Goal: Contribute content: Contribute content

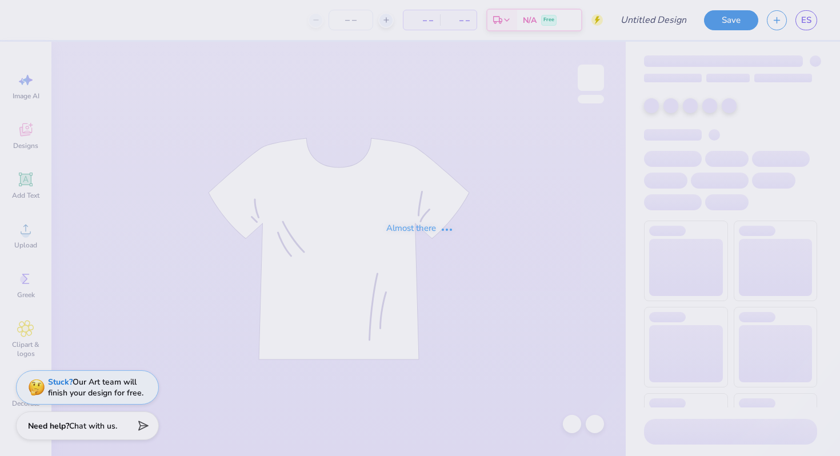
type input "Orchesis Shirt 1"
type input "30"
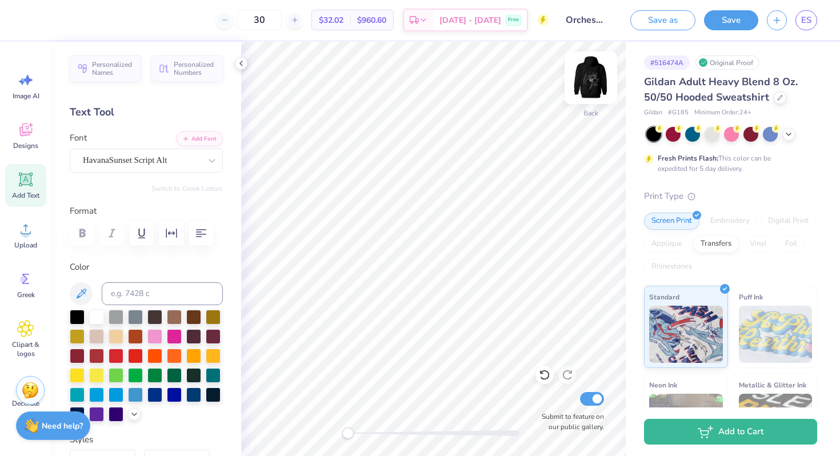
click at [581, 84] on img at bounding box center [591, 78] width 46 height 46
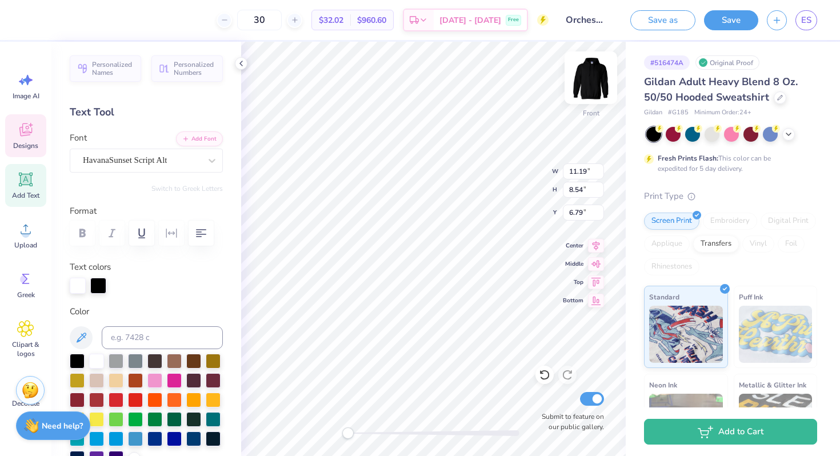
scroll to position [9, 1]
type input "11.19"
type input "8.54"
type input "6.79"
click at [506, 168] on div "Front W 11.19 11.19 " H 8.54 8.54 " Y 6.79 6.79 " Center Middle Top Bottom Subm…" at bounding box center [433, 249] width 385 height 414
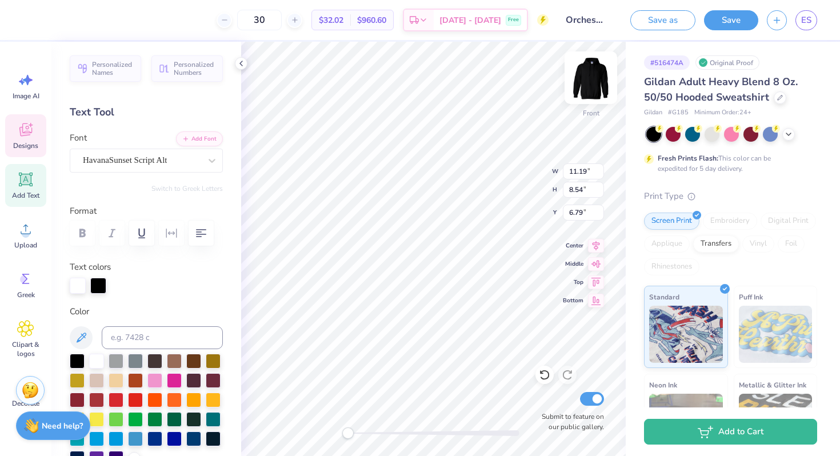
scroll to position [9, 2]
type input "1.83"
type input "2.14"
type input "10.99"
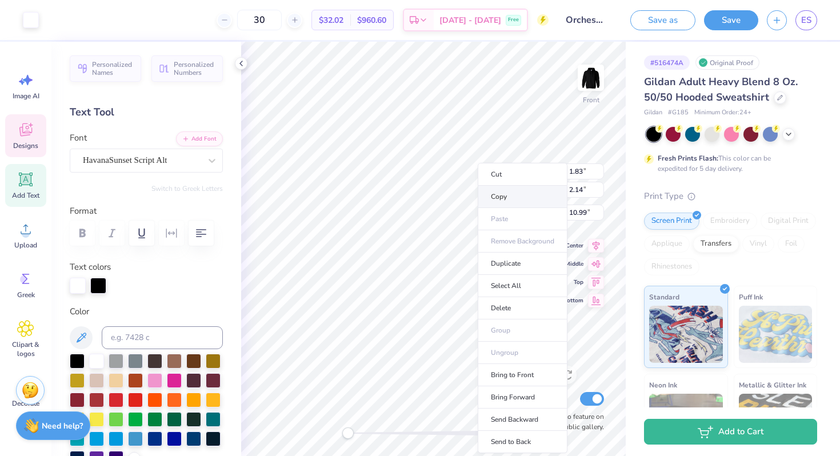
click at [507, 195] on li "Copy" at bounding box center [523, 197] width 90 height 22
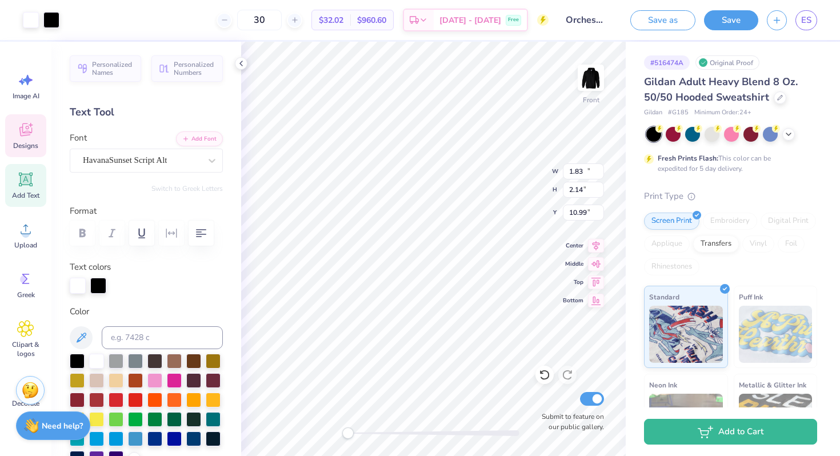
type input "11.19"
type input "8.54"
type input "17.46"
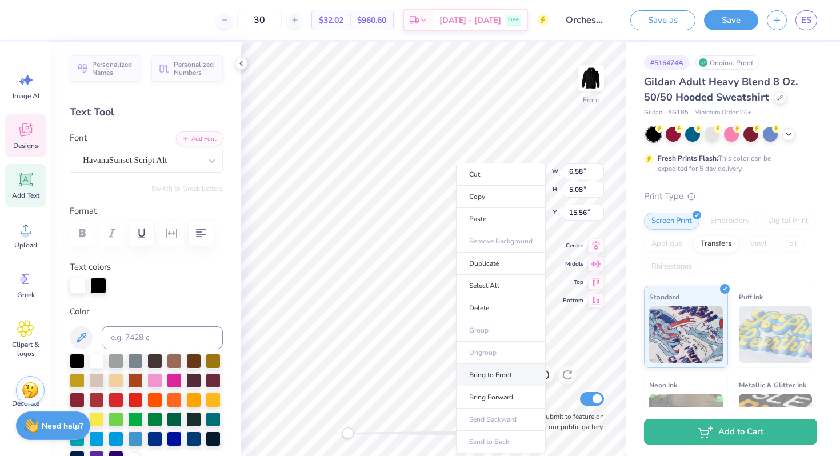
click at [489, 374] on li "Bring to Front" at bounding box center [501, 375] width 90 height 22
type input "15.01"
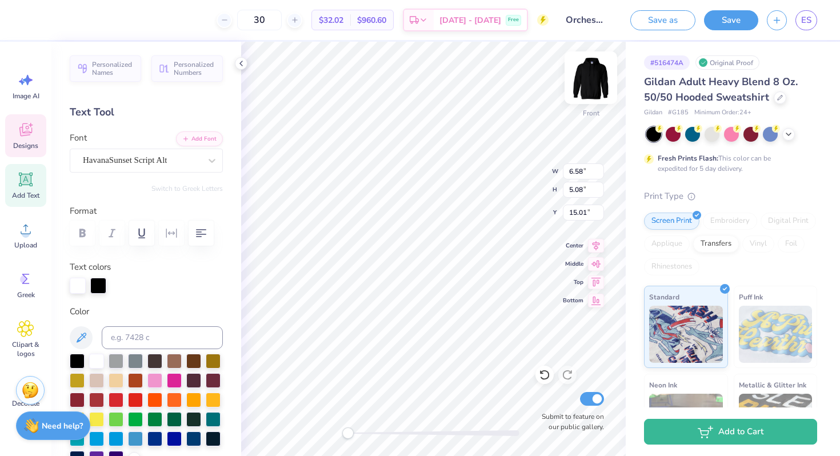
click at [585, 83] on img at bounding box center [591, 78] width 46 height 46
type input "6.49"
type input "5.00"
type input "8.96"
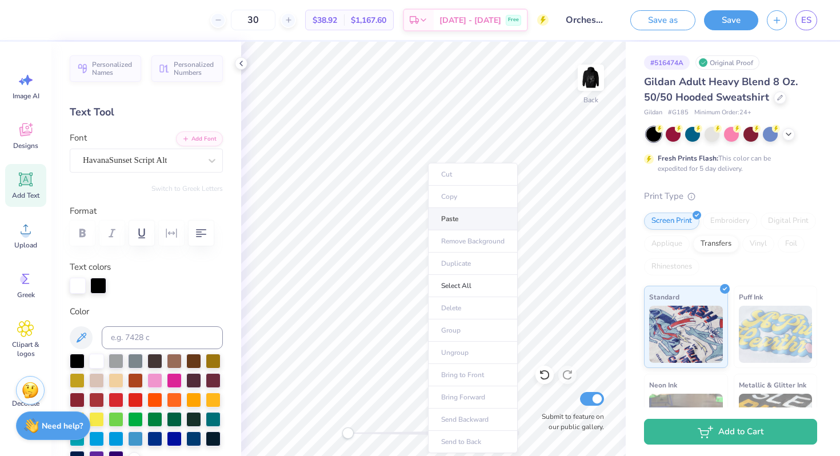
click at [444, 225] on li "Paste" at bounding box center [473, 219] width 90 height 22
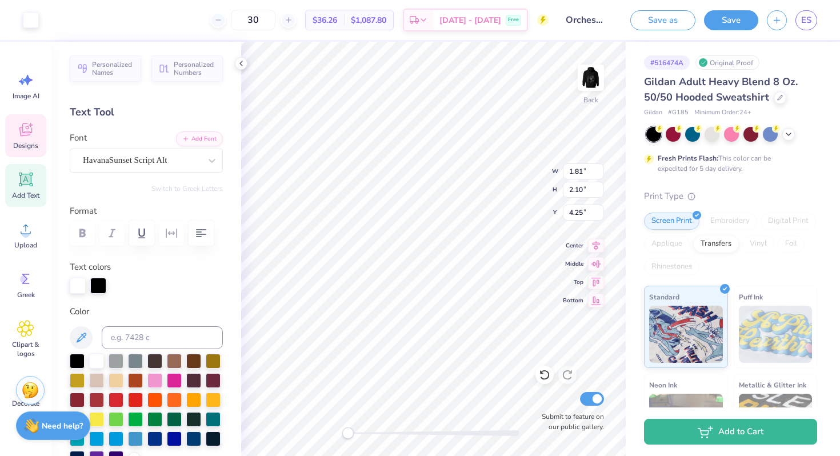
type input "1.41"
type input "1.65"
type input "4.70"
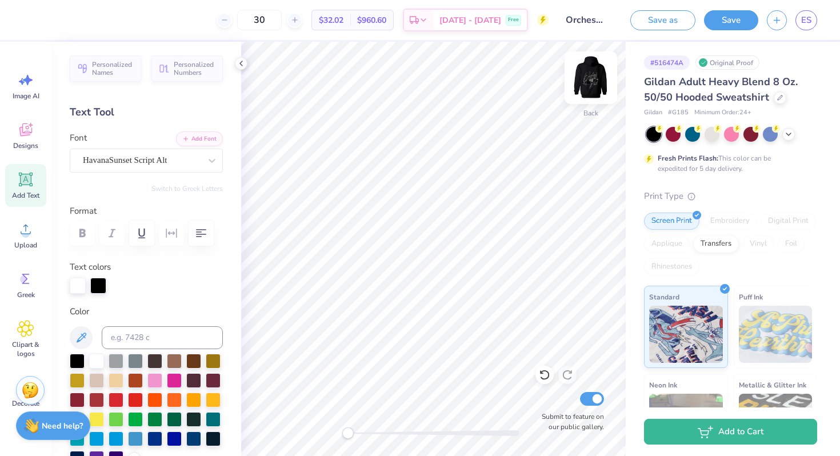
click at [587, 81] on img at bounding box center [591, 78] width 46 height 46
click at [587, 80] on img at bounding box center [591, 78] width 46 height 46
click at [275, 25] on input "30" at bounding box center [253, 20] width 45 height 21
type input "3"
click at [589, 69] on img at bounding box center [591, 78] width 46 height 46
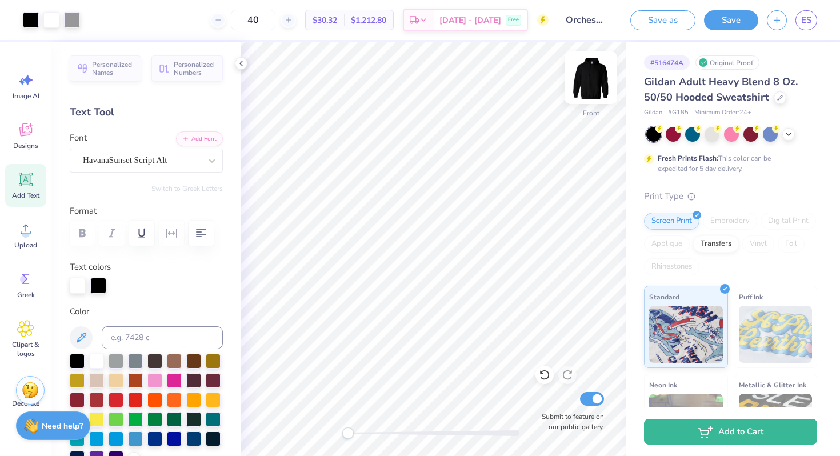
click at [590, 81] on img at bounding box center [591, 78] width 46 height 46
click at [594, 67] on img at bounding box center [591, 78] width 46 height 46
click at [738, 18] on button "Save" at bounding box center [731, 19] width 54 height 20
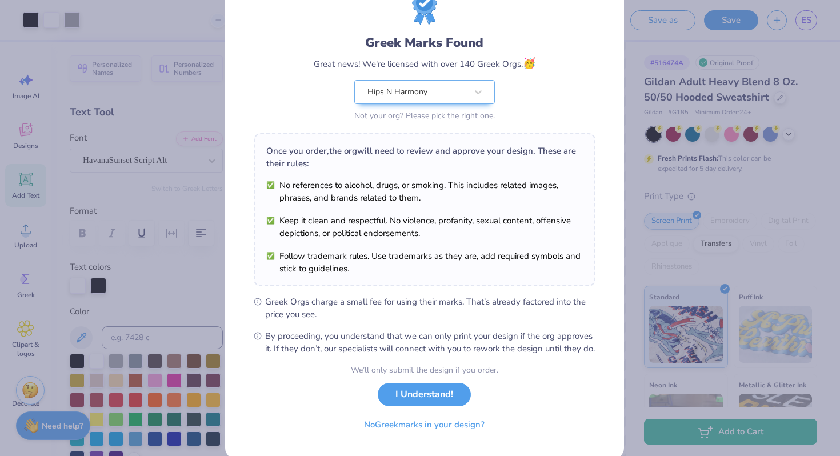
scroll to position [79, 0]
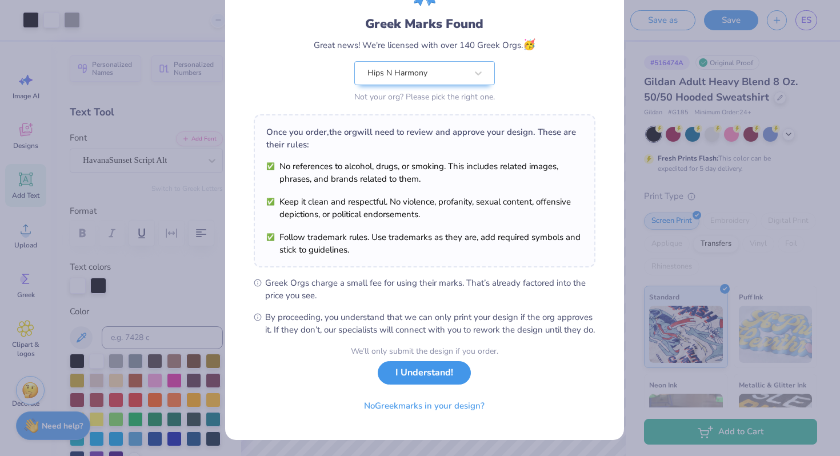
click at [401, 383] on button "I Understand!" at bounding box center [424, 372] width 93 height 23
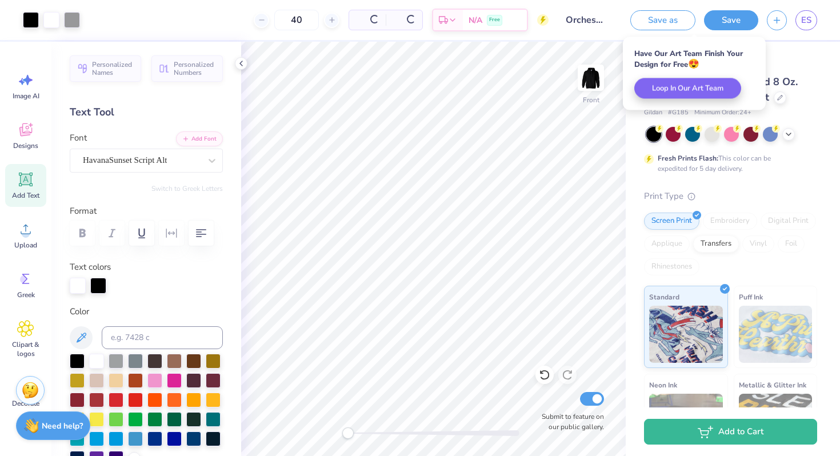
scroll to position [0, 0]
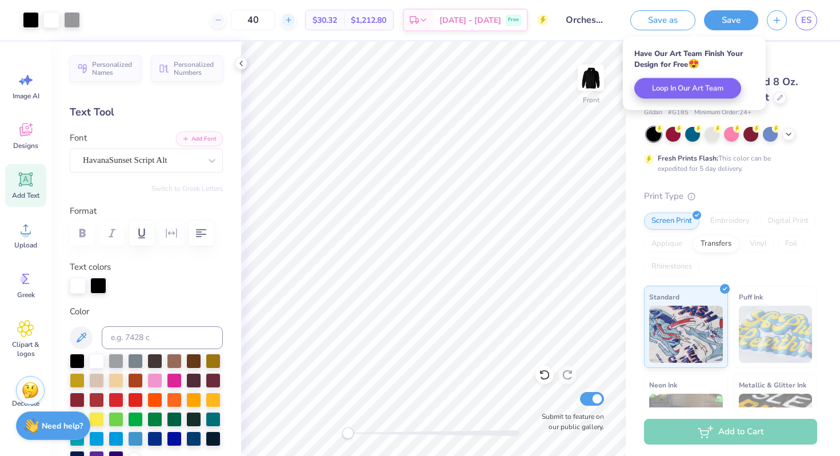
click at [296, 22] on div at bounding box center [288, 20] width 15 height 15
click at [310, 22] on div "41" at bounding box center [297, 20] width 86 height 21
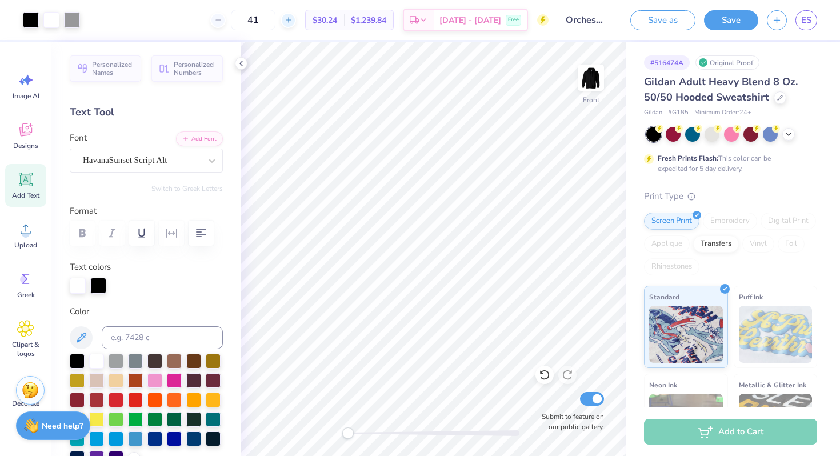
click at [293, 22] on icon at bounding box center [289, 20] width 8 height 8
type input "42"
click at [306, 22] on input "42" at bounding box center [296, 20] width 45 height 21
drag, startPoint x: 278, startPoint y: 22, endPoint x: 238, endPoint y: 22, distance: 40.0
click at [238, 22] on div "42" at bounding box center [253, 20] width 86 height 21
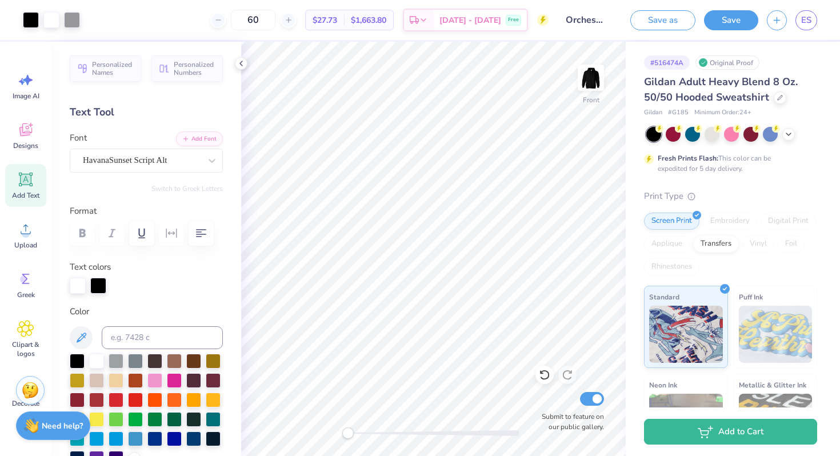
type input "60"
drag, startPoint x: 278, startPoint y: 18, endPoint x: 241, endPoint y: 18, distance: 37.7
click at [241, 18] on div "60" at bounding box center [253, 20] width 86 height 21
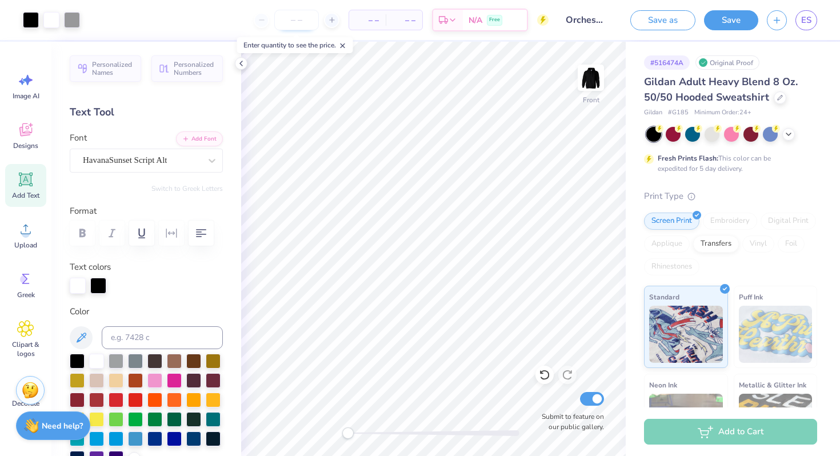
click at [302, 23] on input "number" at bounding box center [296, 20] width 45 height 21
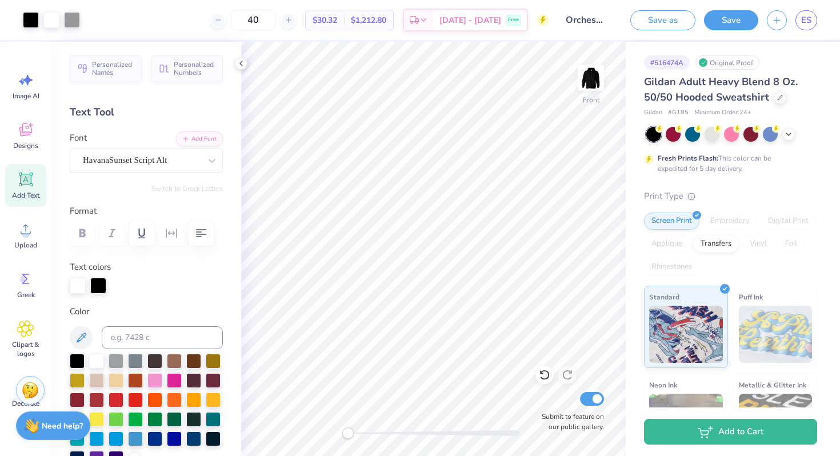
type input "40"
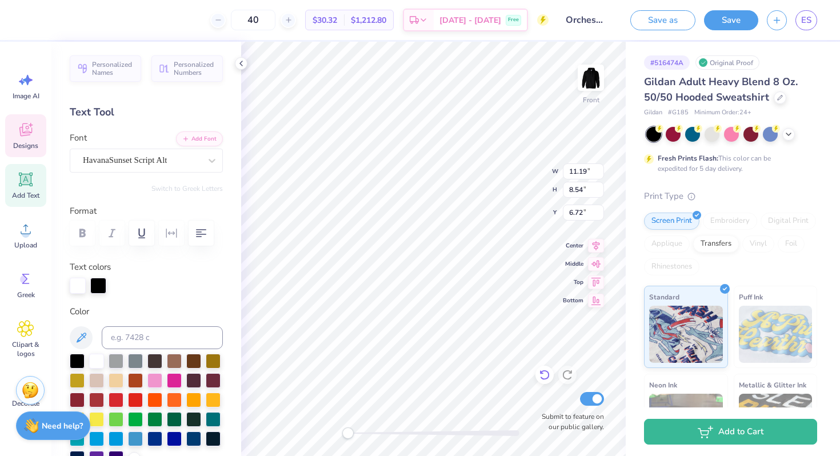
click at [548, 373] on icon at bounding box center [545, 375] width 10 height 10
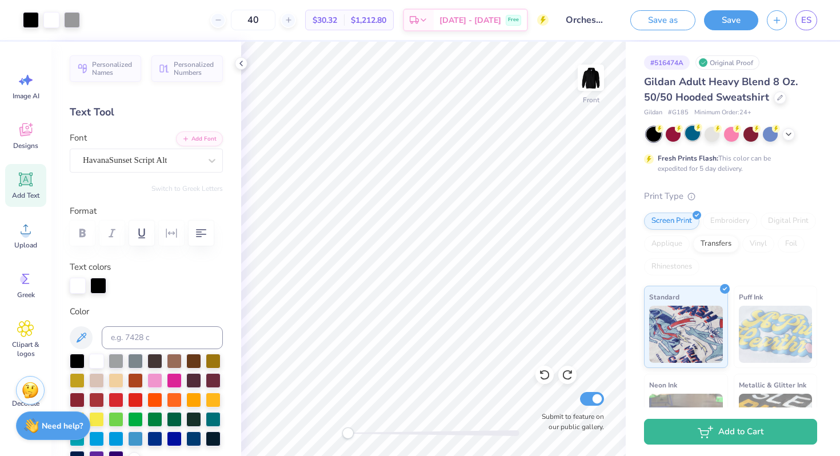
click at [685, 132] on div at bounding box center [692, 133] width 15 height 15
click at [669, 140] on div at bounding box center [673, 133] width 15 height 15
click at [753, 135] on div at bounding box center [751, 133] width 15 height 15
click at [790, 133] on icon at bounding box center [788, 133] width 9 height 9
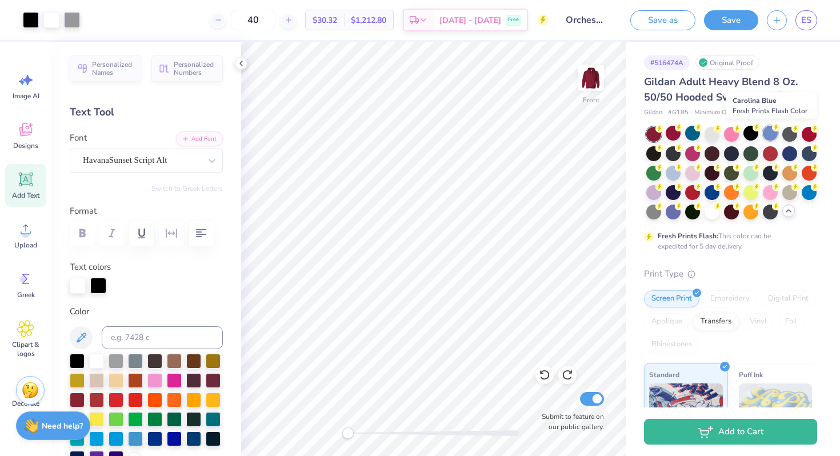
click at [770, 138] on div at bounding box center [770, 133] width 15 height 15
click at [792, 138] on div at bounding box center [790, 133] width 15 height 15
click at [720, 212] on div at bounding box center [712, 211] width 15 height 15
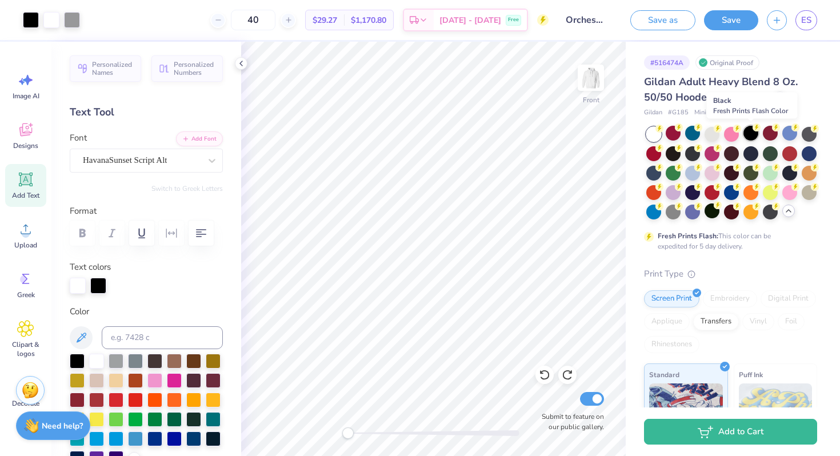
click at [751, 138] on div at bounding box center [751, 133] width 15 height 15
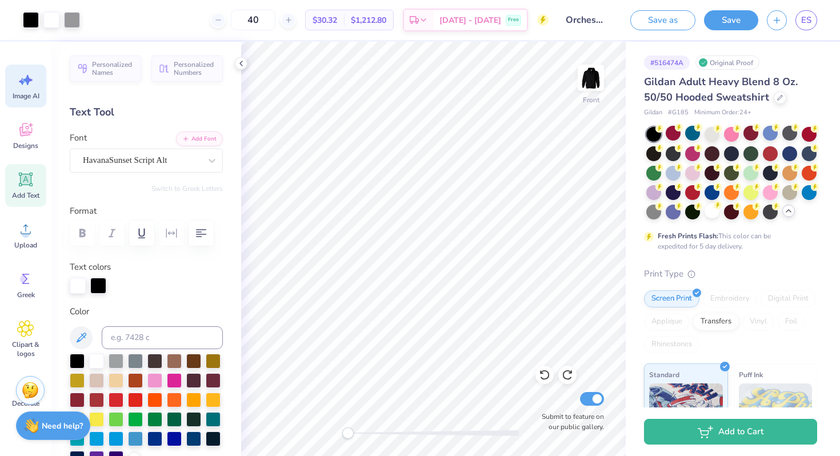
click at [30, 95] on span "Image AI" at bounding box center [26, 95] width 27 height 9
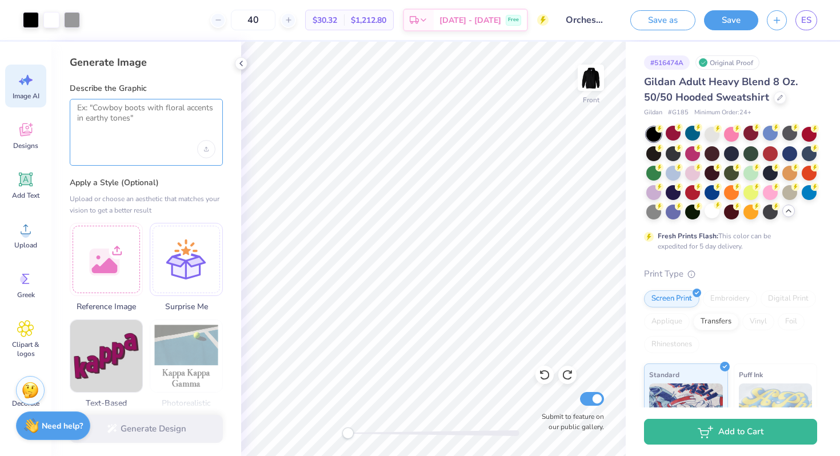
click at [103, 118] on textarea at bounding box center [146, 117] width 138 height 29
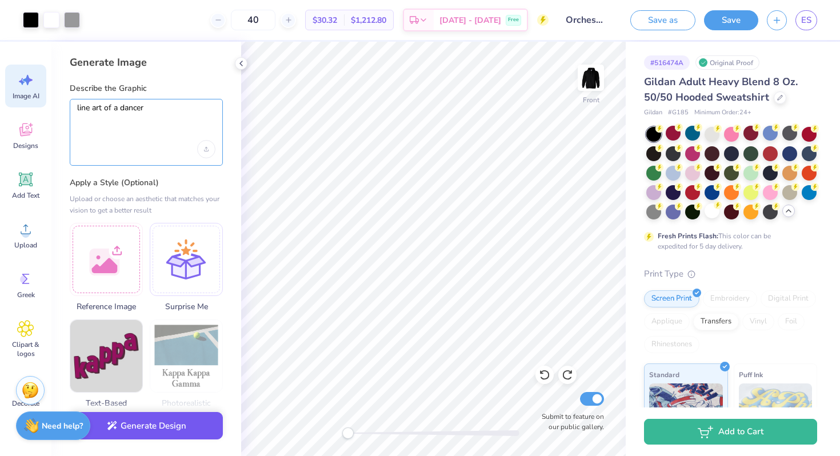
type textarea "line art of a dancer"
click at [157, 437] on button "Generate Design" at bounding box center [146, 426] width 153 height 28
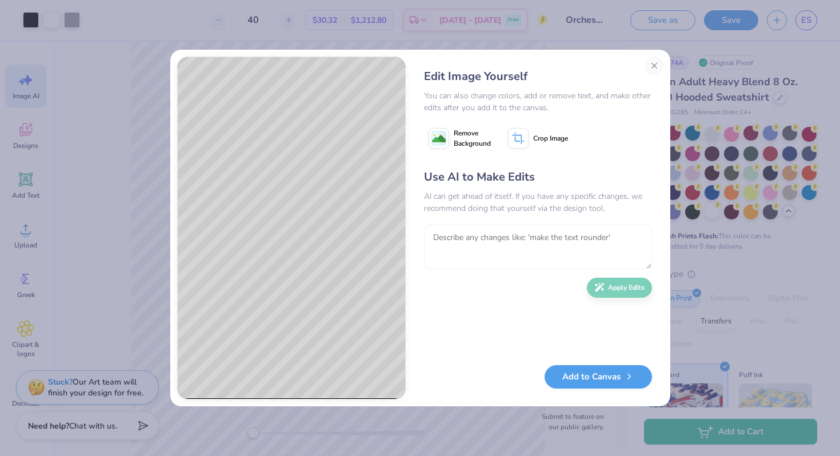
click at [523, 247] on textarea at bounding box center [538, 247] width 228 height 45
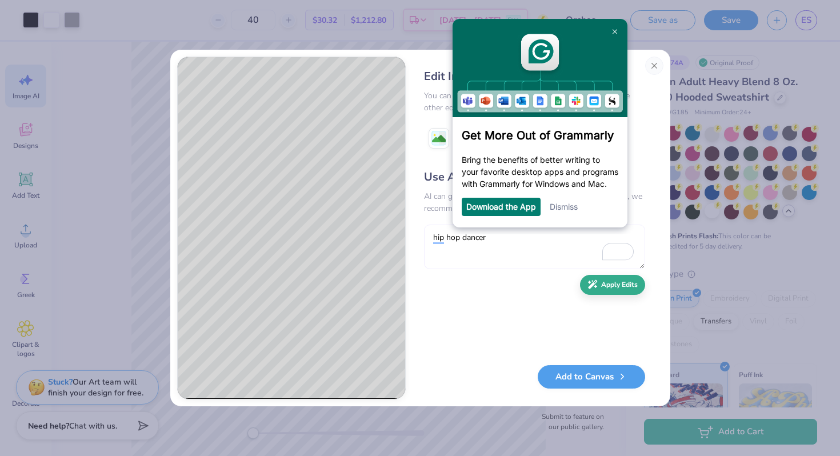
type textarea "hip hop dancer"
click at [615, 285] on button "Apply Edits" at bounding box center [612, 285] width 65 height 20
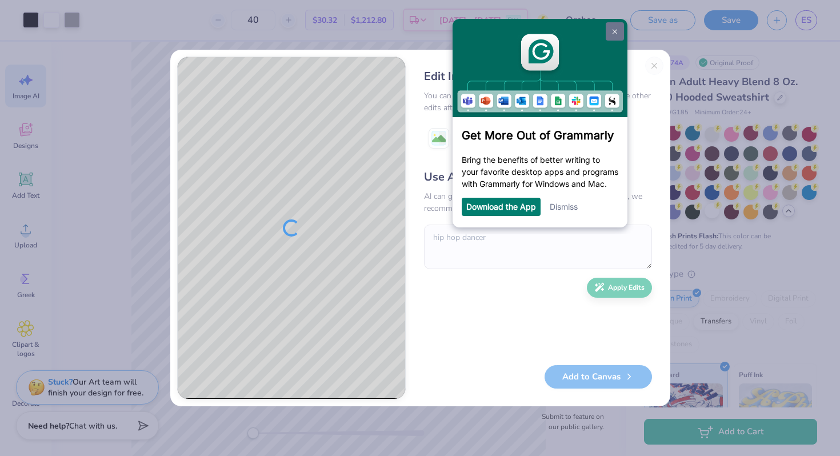
click at [612, 30] on link at bounding box center [614, 31] width 18 height 18
